Goal: Transaction & Acquisition: Purchase product/service

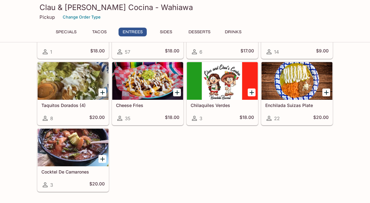
scroll to position [383, 0]
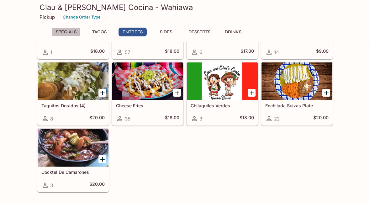
click at [64, 31] on button "Specials" at bounding box center [66, 32] width 28 height 9
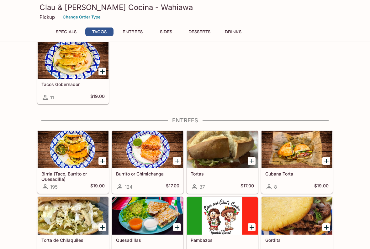
scroll to position [181, 0]
click at [136, 170] on div "Burrito or Chimichanga 124 $17.00" at bounding box center [147, 181] width 71 height 25
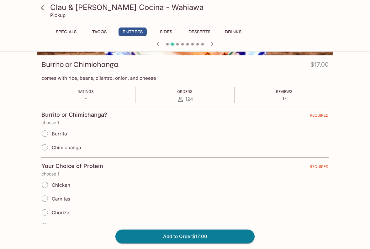
scroll to position [82, 0]
click at [46, 200] on input "Carnitas" at bounding box center [44, 198] width 13 height 13
radio input "true"
click at [43, 134] on input "Burrito" at bounding box center [44, 133] width 13 height 13
radio input "true"
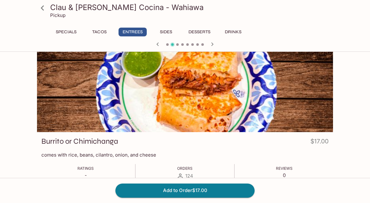
scroll to position [0, 0]
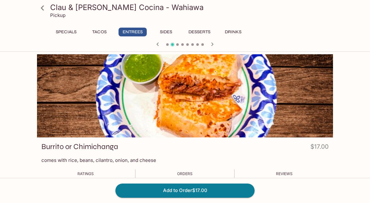
click at [41, 10] on icon at bounding box center [42, 8] width 11 height 11
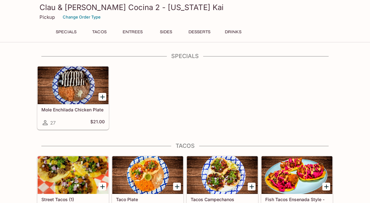
click at [45, 22] on div "Clau & Chui's Cocina 2 - Hawaii Kai Pickup Change Order Type" at bounding box center [184, 12] width 301 height 25
click at [77, 21] on button "Change Order Type" at bounding box center [82, 17] width 44 height 10
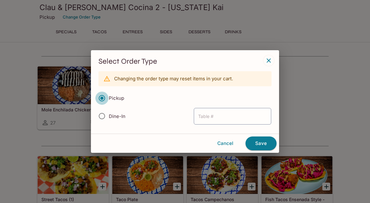
click at [105, 97] on input "Pickup" at bounding box center [101, 97] width 13 height 13
click at [256, 144] on button "Save" at bounding box center [260, 143] width 31 height 14
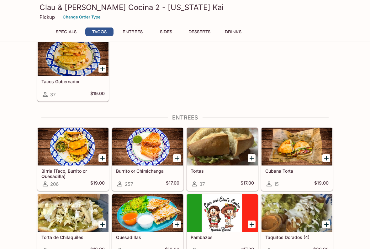
scroll to position [184, 0]
click at [134, 177] on div "Burrito or Chimichanga 257 $17.00" at bounding box center [147, 178] width 71 height 25
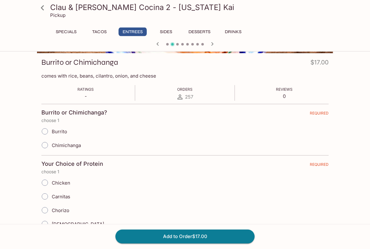
scroll to position [84, 0]
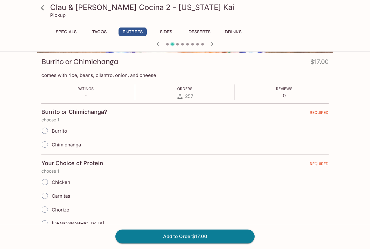
click at [45, 134] on input "Burrito" at bounding box center [44, 131] width 13 height 13
radio input "true"
click at [45, 199] on input "Carnitas" at bounding box center [44, 196] width 13 height 13
radio input "true"
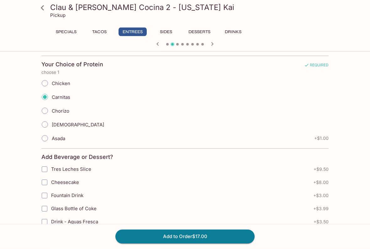
scroll to position [184, 0]
click at [185, 202] on button "Add to Order $17.00" at bounding box center [184, 237] width 139 height 14
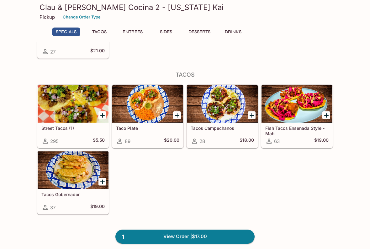
scroll to position [75, 0]
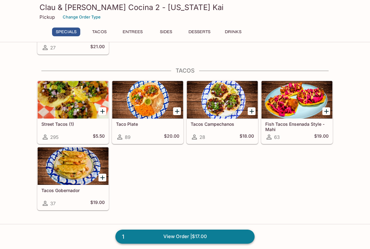
click at [173, 202] on link "1 View Order | $17.00" at bounding box center [184, 237] width 139 height 14
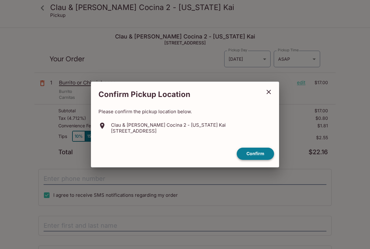
click at [253, 155] on button "Confirm" at bounding box center [255, 154] width 37 height 12
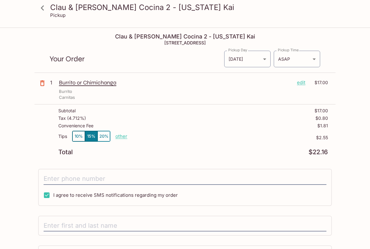
click at [299, 86] on p "edit" at bounding box center [301, 82] width 8 height 7
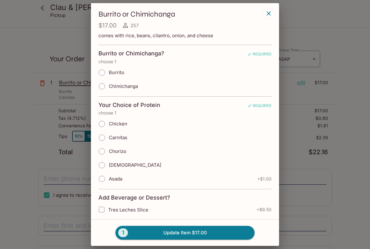
click at [268, 15] on icon "button" at bounding box center [268, 13] width 4 height 4
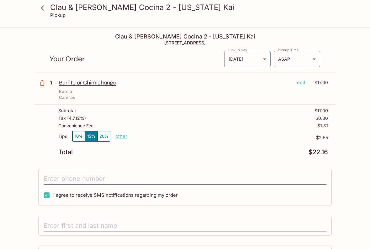
click at [98, 86] on div "Burrito or Chimichanga edit $17.00 Burrito Carnitas" at bounding box center [193, 89] width 269 height 21
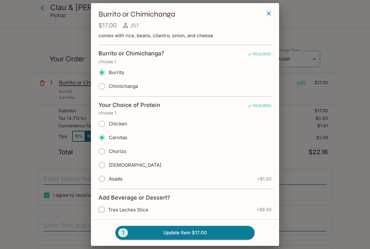
click at [268, 14] on icon "button" at bounding box center [269, 14] width 8 height 8
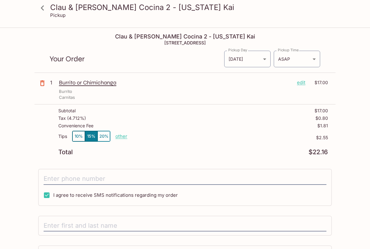
click at [46, 85] on button "button" at bounding box center [42, 84] width 16 height 16
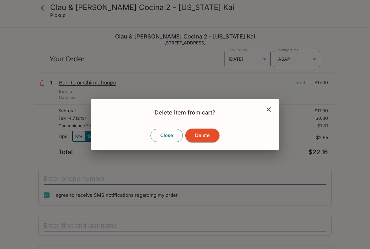
click at [160, 138] on button "Close" at bounding box center [166, 135] width 32 height 13
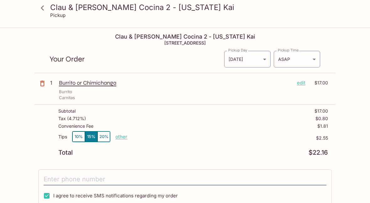
click at [86, 86] on p "Burrito or Chimichanga" at bounding box center [175, 82] width 233 height 7
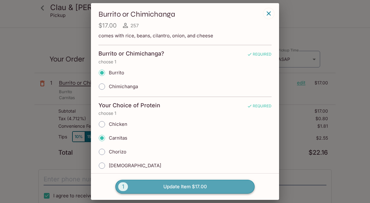
click at [121, 187] on span "1" at bounding box center [123, 186] width 10 height 9
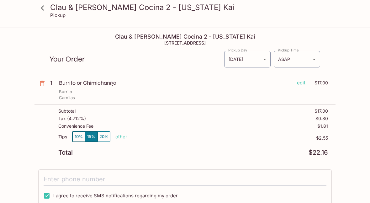
click at [87, 87] on div "Burrito or Chimichanga edit $17.00 Burrito Carnitas" at bounding box center [193, 89] width 269 height 21
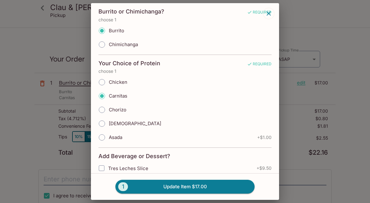
scroll to position [50, 0]
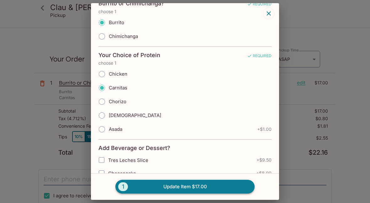
click at [182, 189] on button "1 Update Item $17.00" at bounding box center [184, 187] width 139 height 14
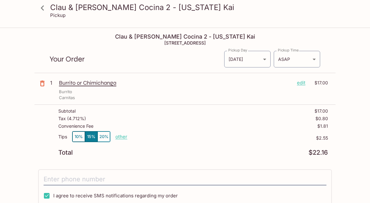
click at [300, 82] on p "edit" at bounding box center [301, 82] width 8 height 7
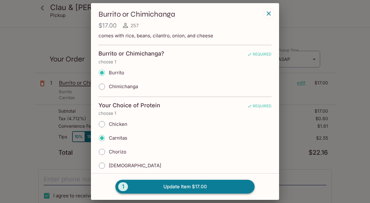
click at [124, 190] on span "1" at bounding box center [123, 186] width 10 height 9
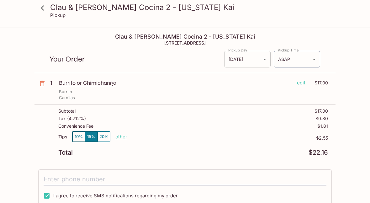
click at [263, 59] on body "Clau & Chui's Cocina 2 - Hawaii Kai Pickup Clau & Chui's Cocina 2 - Hawaii Kai …" at bounding box center [185, 129] width 370 height 203
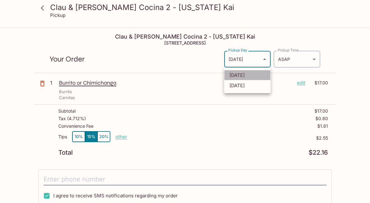
click at [247, 80] on li "Today" at bounding box center [247, 75] width 46 height 10
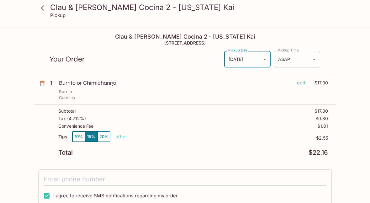
click at [314, 60] on body "Clau & Chui's Cocina 2 - Hawaii Kai Pickup Clau & Chui's Cocina 2 - Hawaii Kai …" at bounding box center [185, 129] width 370 height 203
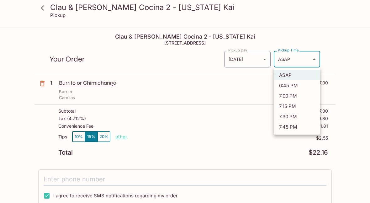
click at [286, 109] on li "7:15 PM" at bounding box center [297, 106] width 46 height 10
type input "2025-09-13T05:15:02.000000Z"
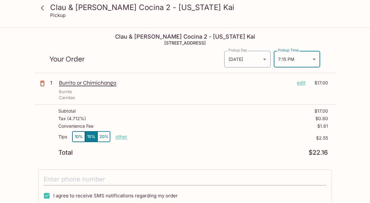
click at [57, 177] on input "tel" at bounding box center [185, 179] width 283 height 12
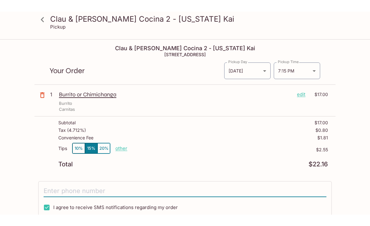
scroll to position [88, 0]
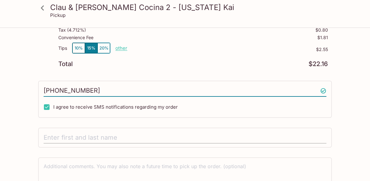
type input "(626) 419-5226"
click at [54, 138] on input "text" at bounding box center [185, 138] width 283 height 12
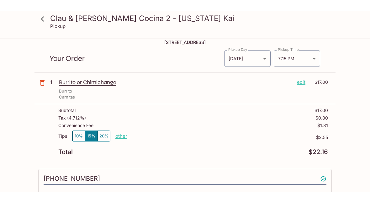
scroll to position [0, 0]
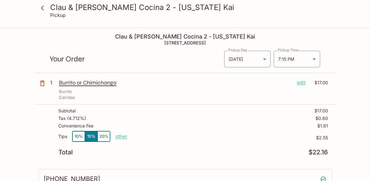
type input "Linda Brandt"
click at [56, 83] on div "1" at bounding box center [53, 89] width 11 height 21
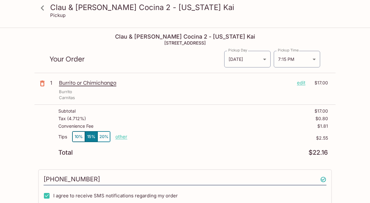
click at [87, 89] on div "Burrito" at bounding box center [193, 92] width 269 height 6
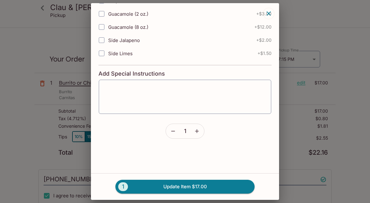
scroll to position [358, 0]
click at [198, 130] on icon "button" at bounding box center [197, 131] width 6 height 6
click at [178, 191] on button "2 Update Item $34.00" at bounding box center [184, 187] width 139 height 14
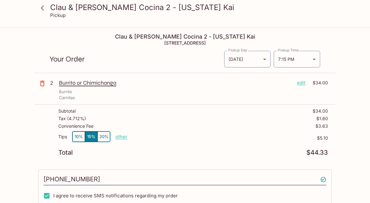
click at [107, 138] on button "20%" at bounding box center [103, 136] width 13 height 10
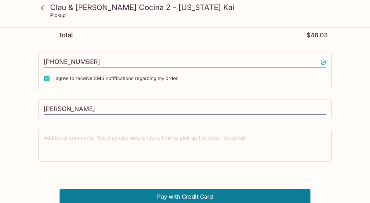
scroll to position [118, 0]
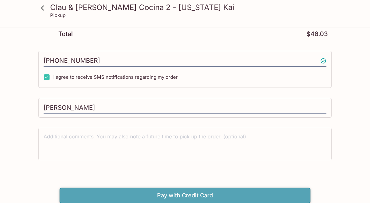
click at [185, 195] on button "Pay with Credit Card" at bounding box center [185, 195] width 251 height 16
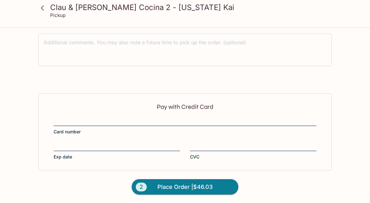
scroll to position [234, 0]
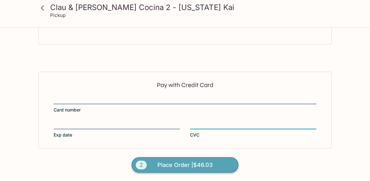
click at [170, 164] on span "Place Order | $46.03" at bounding box center [184, 165] width 55 height 10
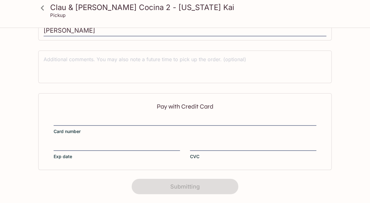
scroll to position [161, 0]
